Goal: Task Accomplishment & Management: Complete application form

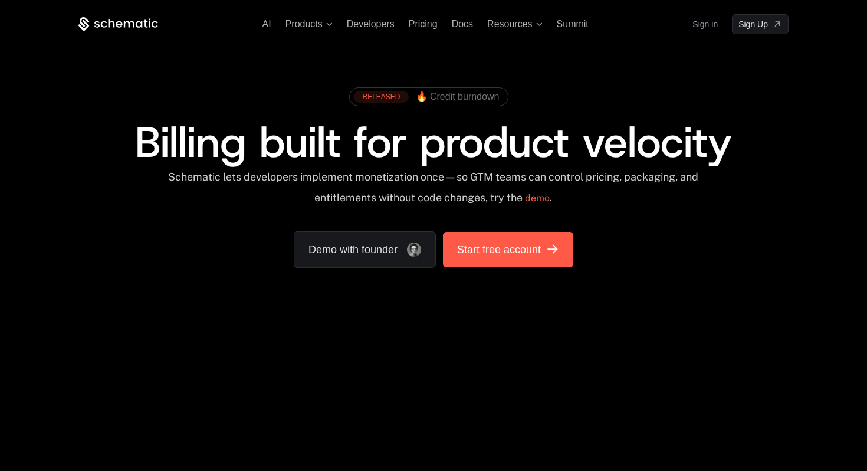
click at [518, 255] on span "Start free account" at bounding box center [499, 249] width 84 height 17
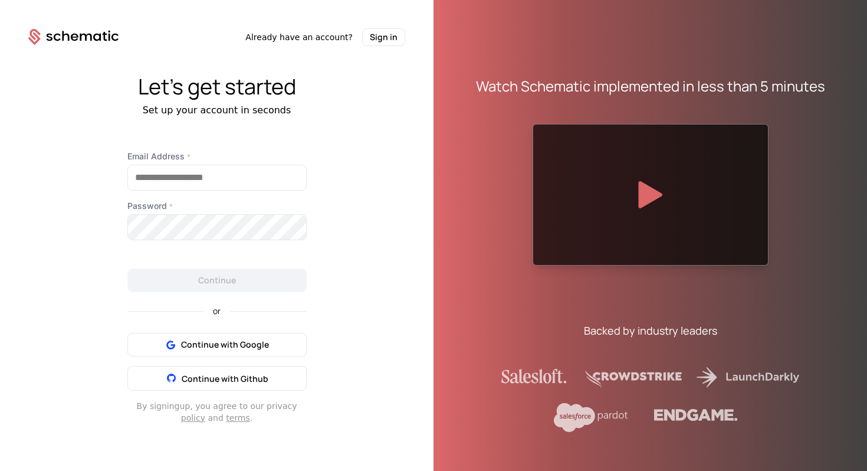
click at [118, 28] on div "Already have an account? Sign in" at bounding box center [216, 23] width 433 height 46
click at [315, 179] on div "Email Address * Password * Continue or Continue with Google Continue with Githu…" at bounding box center [217, 286] width 236 height 273
